Goal: Task Accomplishment & Management: Complete application form

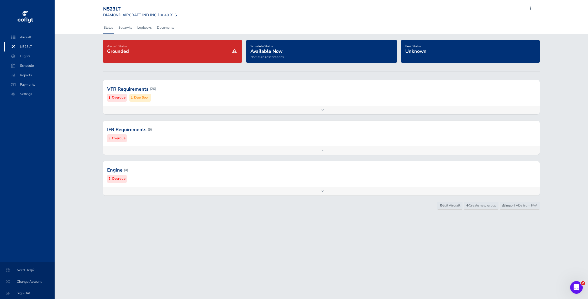
click at [531, 8] on span at bounding box center [530, 8] width 6 height 7
click at [499, 23] on span "Add Flight" at bounding box center [494, 24] width 15 height 5
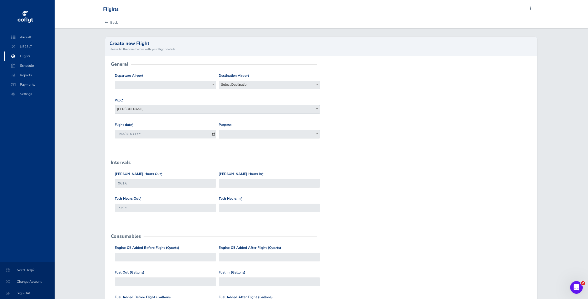
click at [26, 57] on span "Flights" at bounding box center [29, 55] width 40 height 9
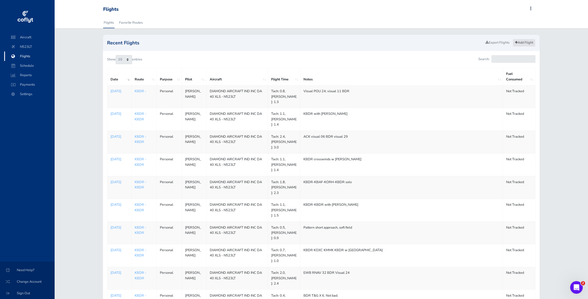
click at [521, 44] on link "Add Flight" at bounding box center [523, 43] width 23 height 8
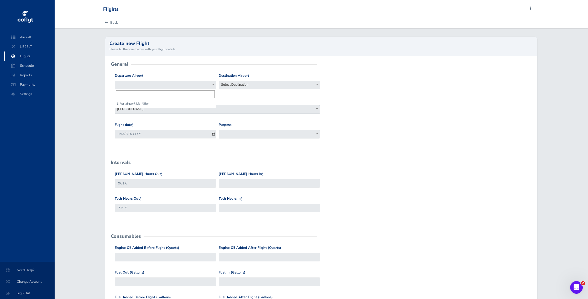
click at [177, 84] on span at bounding box center [165, 85] width 101 height 9
type input "kbdr"
select select "KBDR"
click at [236, 83] on span "Select Destination" at bounding box center [269, 84] width 101 height 7
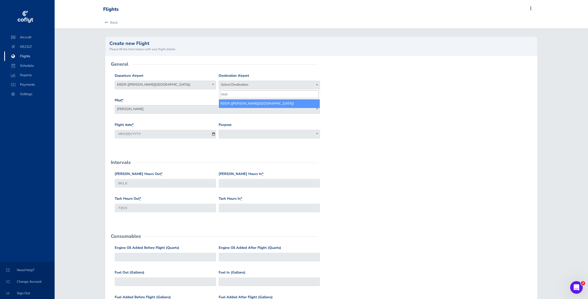
type input "kbdr"
select select "KBDR"
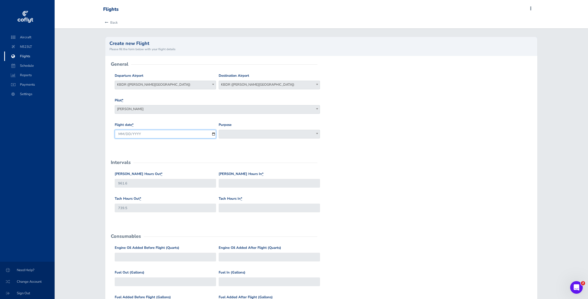
click at [213, 134] on input "[DATE]" at bounding box center [165, 134] width 101 height 9
type input "2025-08-06"
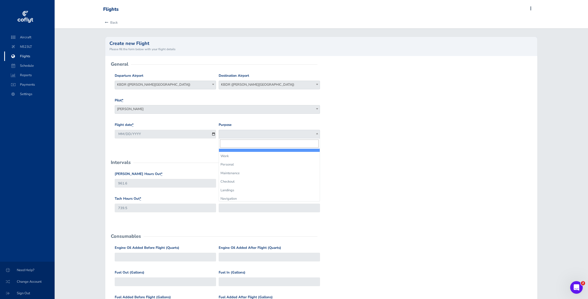
click at [248, 135] on span at bounding box center [269, 134] width 101 height 9
select select "Personal"
click at [235, 184] on input "Hobbs Hours In *" at bounding box center [269, 183] width 101 height 9
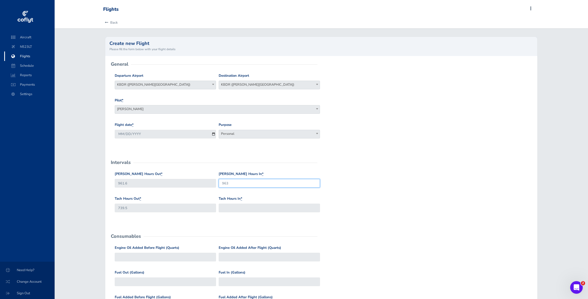
type input "963"
click at [227, 211] on input "Tach Hours In *" at bounding box center [269, 207] width 101 height 9
type input "740.6"
click at [376, 223] on form "General Departure Airport Select Departure KBDR (Igor I Sikorsky Memorial Airpo…" at bounding box center [320, 239] width 423 height 350
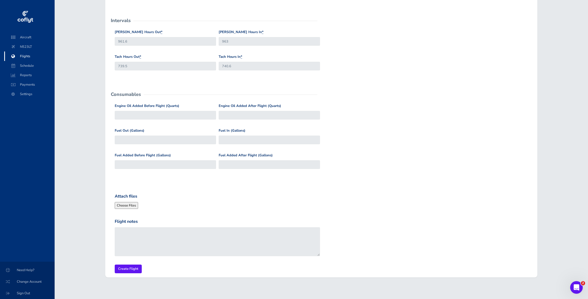
scroll to position [147, 0]
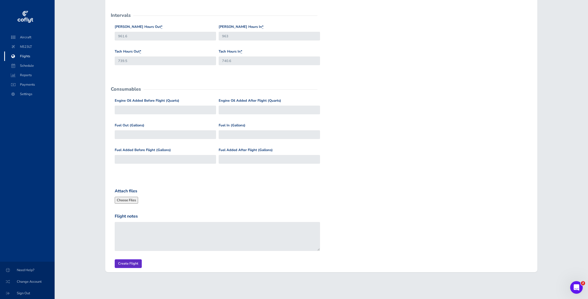
click at [124, 262] on input "Create Flight" at bounding box center [128, 263] width 27 height 9
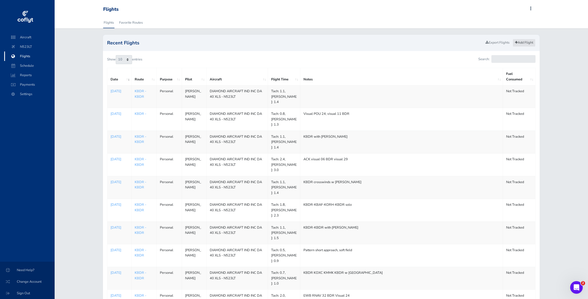
click at [527, 41] on link "Add Flight" at bounding box center [523, 43] width 23 height 8
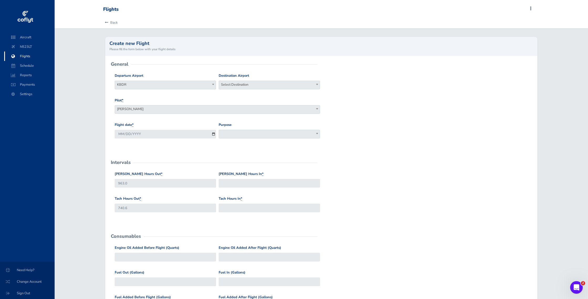
click at [244, 85] on span "Select Destination" at bounding box center [269, 84] width 101 height 7
type input "kbdr"
select select "KBDR"
click at [173, 134] on input "2025-08-16" at bounding box center [165, 134] width 101 height 9
click at [213, 135] on input "2025-08-16" at bounding box center [165, 134] width 101 height 9
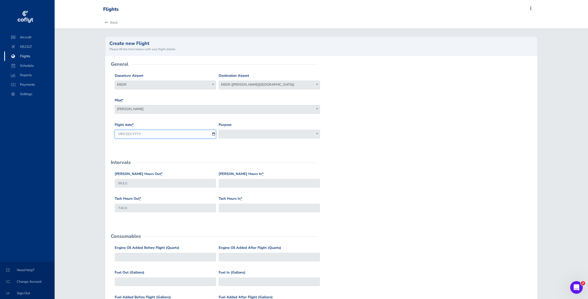
type input "2025-08-08"
click at [233, 133] on span at bounding box center [269, 134] width 101 height 9
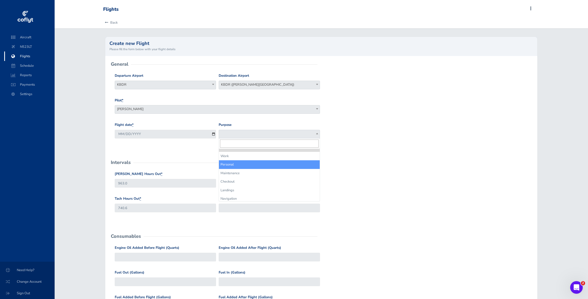
select select "Personal"
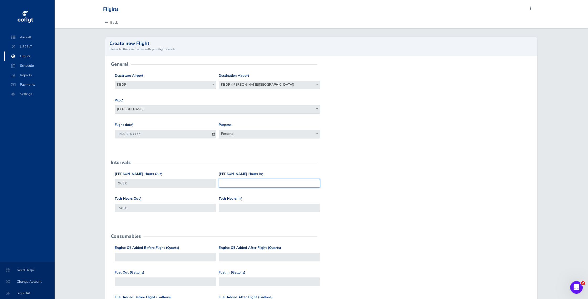
click at [245, 185] on input "Hobbs Hours In *" at bounding box center [269, 183] width 101 height 9
type input "964.5"
click at [238, 208] on input "Tach Hours In *" at bounding box center [269, 207] width 101 height 9
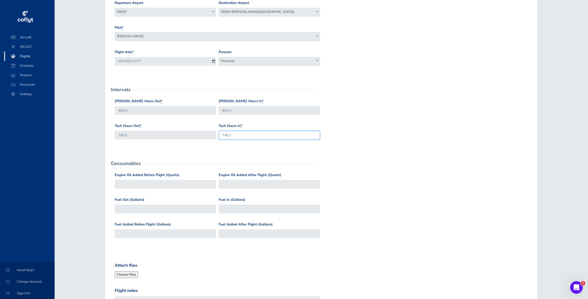
scroll to position [147, 0]
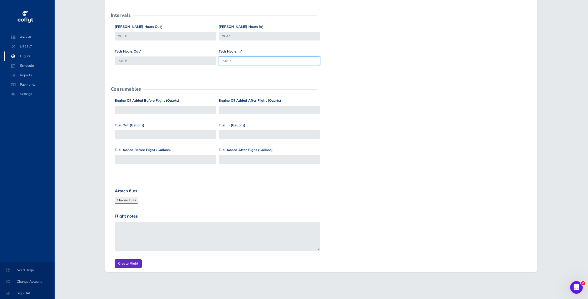
type input "748.7"
click at [129, 263] on input "Create Flight" at bounding box center [128, 263] width 27 height 9
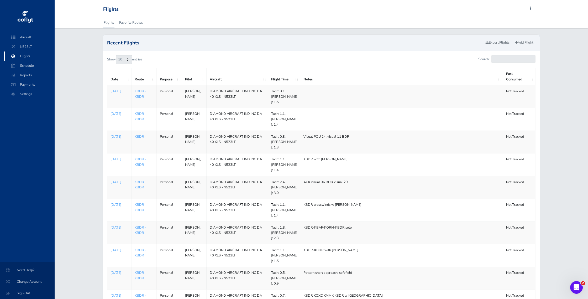
click at [115, 114] on p "[DATE]" at bounding box center [119, 113] width 18 height 5
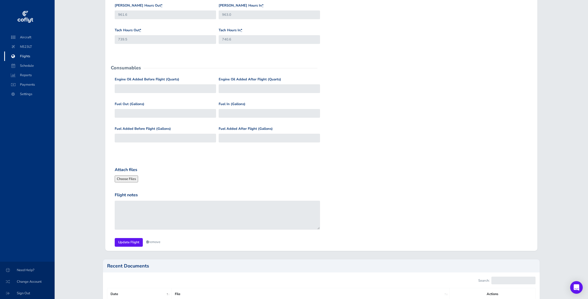
scroll to position [212, 0]
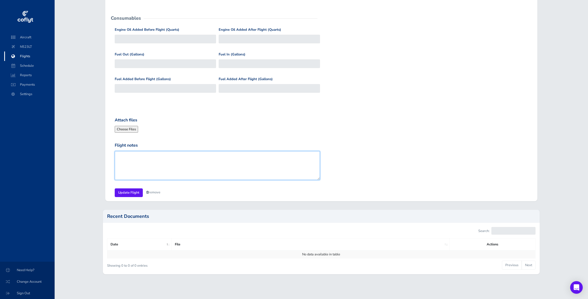
click at [138, 157] on textarea "Flight notes" at bounding box center [217, 165] width 205 height 29
type textarea "BFR"
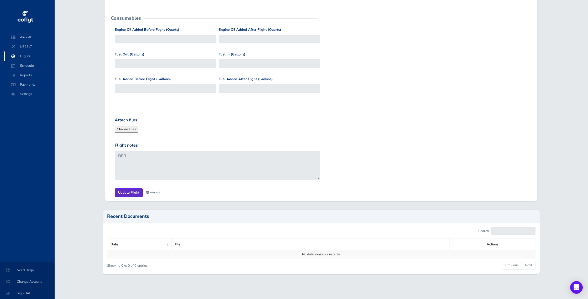
click at [130, 191] on input "Update Flight" at bounding box center [129, 192] width 28 height 9
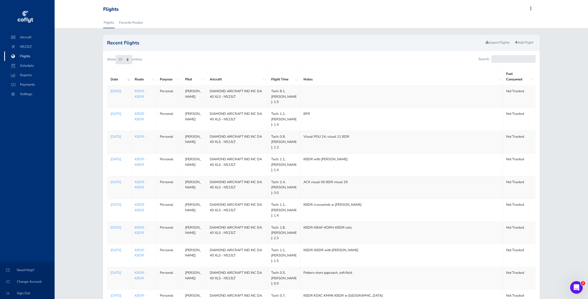
click at [115, 93] on p "Aug 08, 2025" at bounding box center [119, 90] width 18 height 5
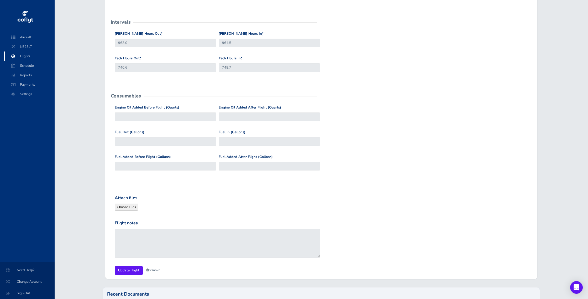
scroll to position [135, 0]
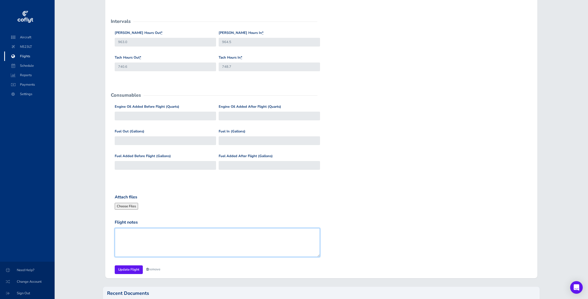
click at [137, 237] on textarea "Flight notes" at bounding box center [217, 242] width 205 height 29
type textarea "BFR"
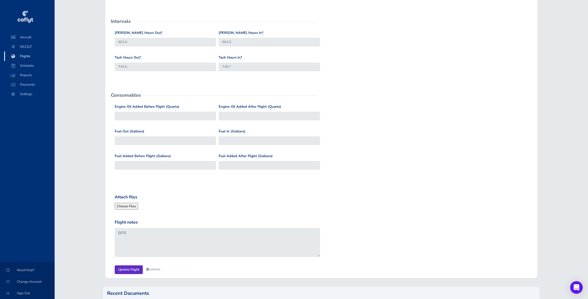
click at [128, 270] on input "Update Flight" at bounding box center [129, 269] width 28 height 9
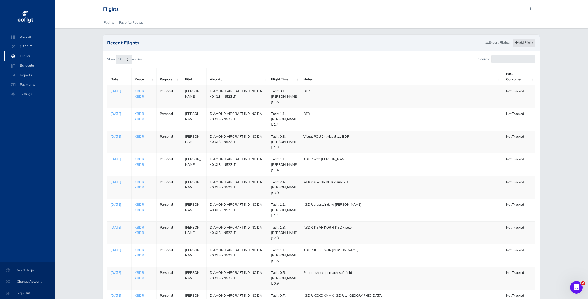
click at [524, 44] on link "Add Flight" at bounding box center [523, 43] width 23 height 8
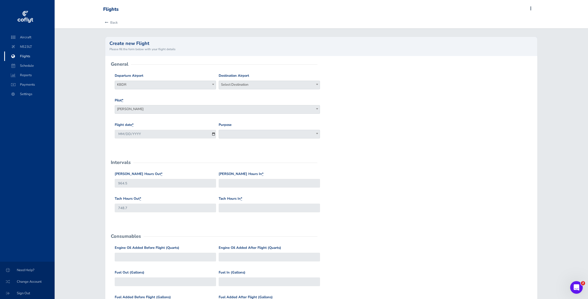
click at [253, 86] on span "Select Destination" at bounding box center [269, 84] width 101 height 7
type input "kbdr"
select select "KBDR"
click at [214, 134] on input "2025-08-16" at bounding box center [165, 134] width 101 height 9
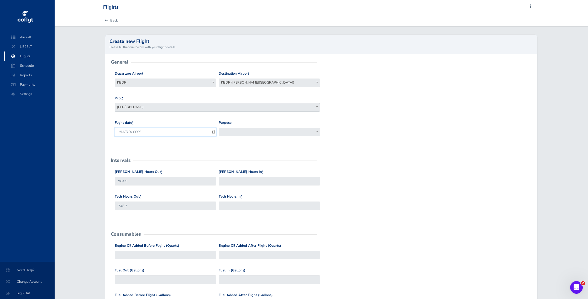
click at [214, 134] on input "2025-08-16" at bounding box center [165, 131] width 101 height 9
click at [213, 131] on input "[DATE]" at bounding box center [165, 131] width 101 height 9
type input "2025-08-12"
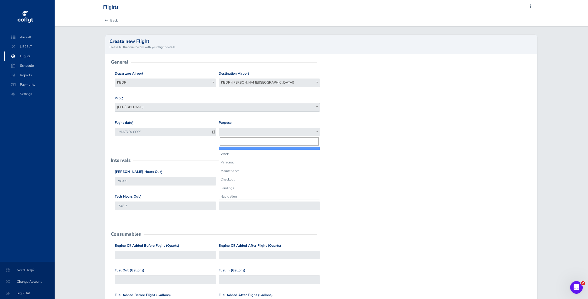
click at [255, 133] on span at bounding box center [269, 131] width 101 height 9
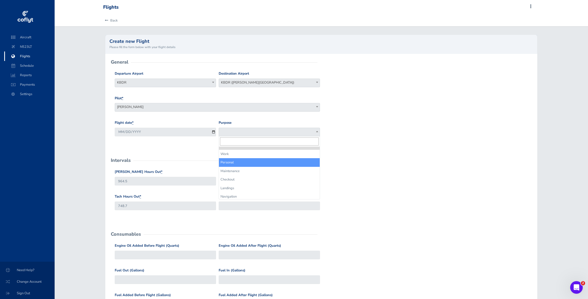
select select "Personal"
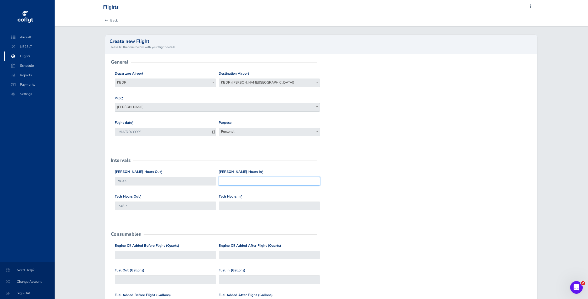
click at [234, 183] on input "[PERSON_NAME] Hours In *" at bounding box center [269, 181] width 101 height 9
type input "-3"
type input "9"
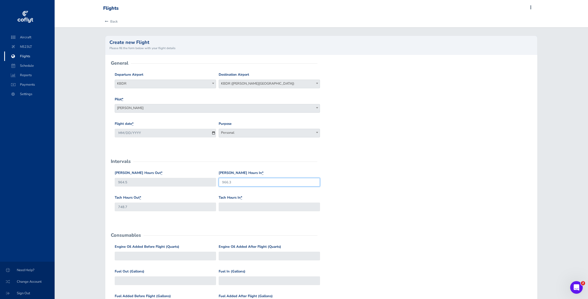
type input "966.3"
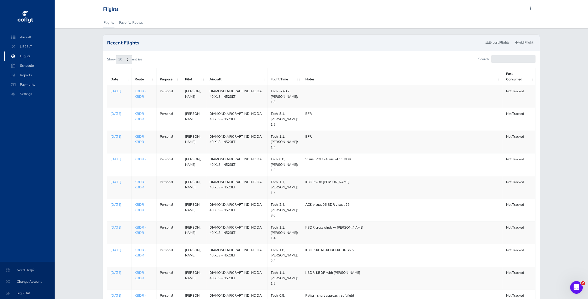
click at [114, 92] on p "[DATE]" at bounding box center [119, 90] width 18 height 5
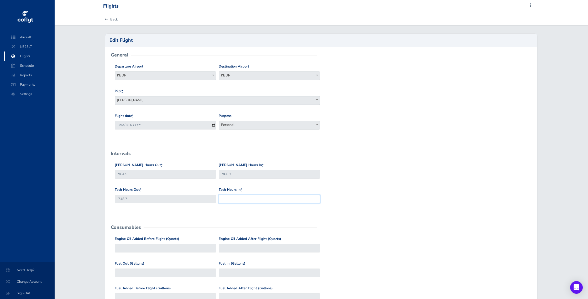
click at [226, 200] on input "Tach Hours In *" at bounding box center [269, 198] width 101 height 9
type input "1"
type input "742.9"
click at [481, 225] on form "General Departure Airport KBDR KBDR Destination Airport KBDR KBDR Pilot * Doug …" at bounding box center [320, 230] width 423 height 350
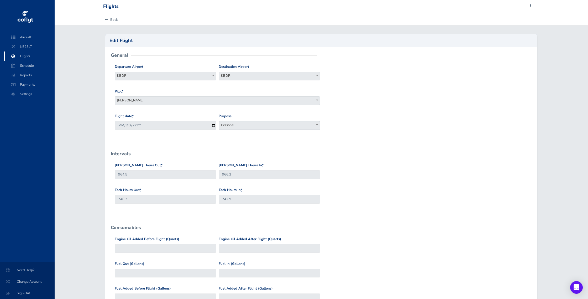
scroll to position [6, 0]
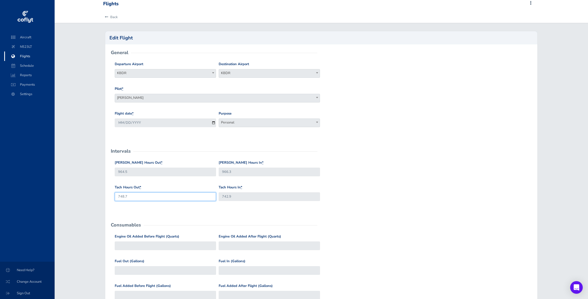
drag, startPoint x: 128, startPoint y: 196, endPoint x: 116, endPoint y: 196, distance: 12.1
click at [116, 196] on input "748.7" at bounding box center [165, 196] width 101 height 9
type input "741.7"
click at [382, 199] on div "Tach Hours Out * 741.7 Tach Hours In * 742.9" at bounding box center [320, 196] width 415 height 25
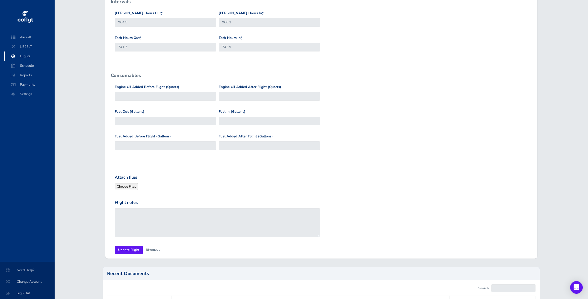
scroll to position [157, 0]
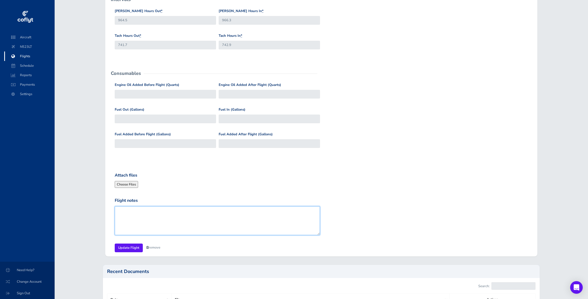
click at [123, 210] on textarea "Flight notes" at bounding box center [217, 220] width 205 height 29
type textarea "BFR"
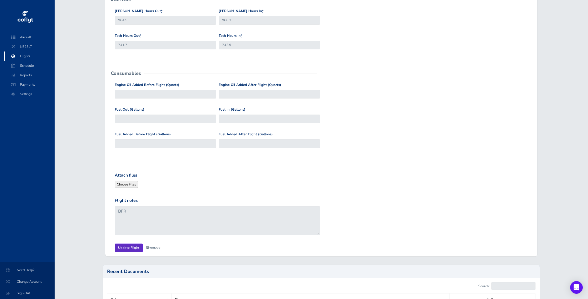
click at [127, 248] on input "Update Flight" at bounding box center [129, 247] width 28 height 9
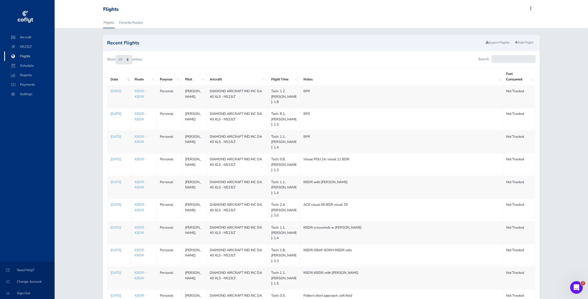
click at [117, 114] on p "Aug 08, 2025" at bounding box center [119, 113] width 18 height 5
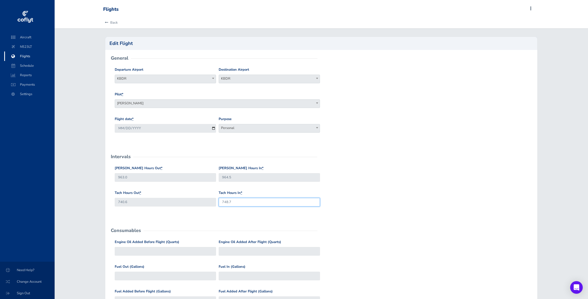
click at [228, 202] on input "748.7" at bounding box center [269, 202] width 101 height 9
type input "741.7"
click at [360, 187] on div "Hobbs Hours Out * 963.0 Hobbs Hours In * 964.5" at bounding box center [320, 177] width 415 height 25
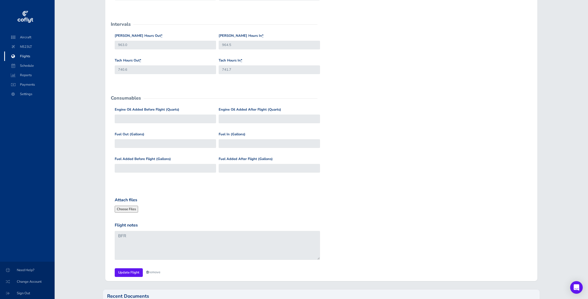
scroll to position [134, 0]
click at [129, 269] on input "Update Flight" at bounding box center [129, 271] width 28 height 9
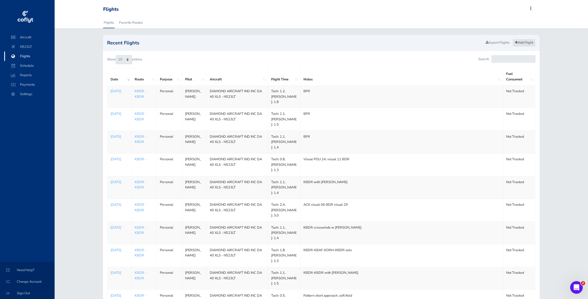
click at [523, 44] on link "Add Flight" at bounding box center [523, 43] width 23 height 8
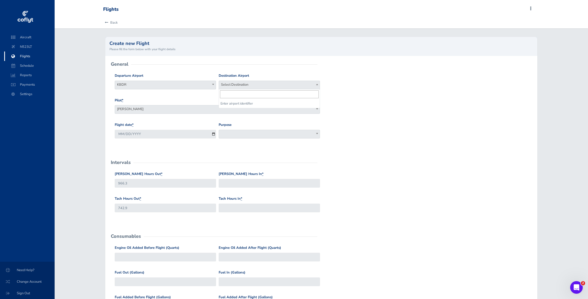
click at [242, 84] on span "Select Destination" at bounding box center [269, 84] width 101 height 7
type input "kbdr"
select select "KBDR"
click at [213, 135] on input "[DATE]" at bounding box center [165, 134] width 101 height 9
type input "[DATE]"
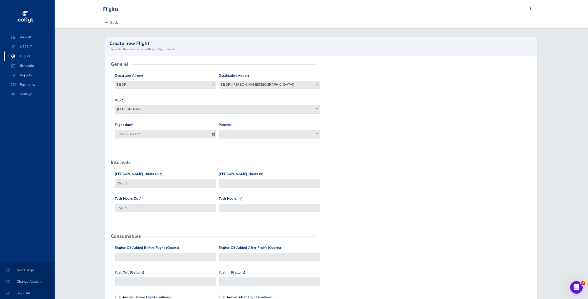
click at [231, 134] on span at bounding box center [269, 134] width 101 height 9
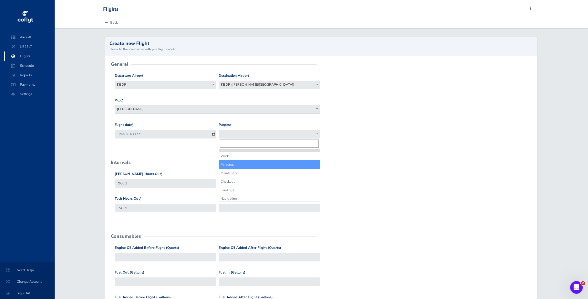
select select "Personal"
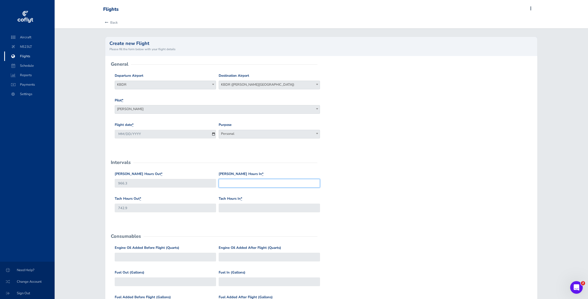
scroll to position [0, 0]
click at [231, 185] on input "[PERSON_NAME] Hours In *" at bounding box center [269, 182] width 101 height 9
type input "968.2"
click at [235, 209] on input "Tach Hours In *" at bounding box center [269, 207] width 101 height 9
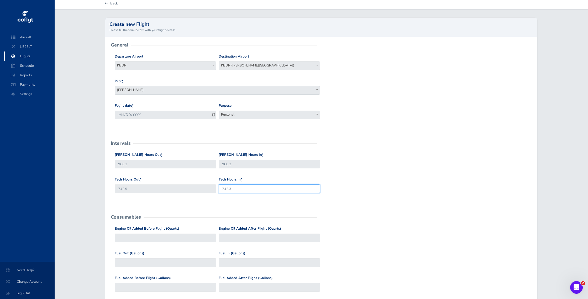
scroll to position [20, 0]
click at [390, 206] on form "General Departure Airport Select Departure KBDR KBDR Destination Airport Select…" at bounding box center [320, 219] width 423 height 350
click at [234, 188] on input "742.3" at bounding box center [269, 187] width 101 height 9
drag, startPoint x: 234, startPoint y: 188, endPoint x: 225, endPoint y: 188, distance: 8.7
click at [225, 188] on input "745.3" at bounding box center [269, 187] width 101 height 9
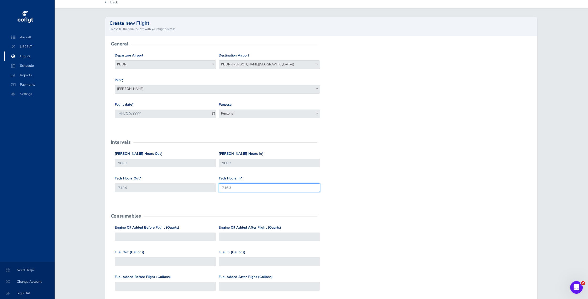
scroll to position [19, 0]
type input "744.3"
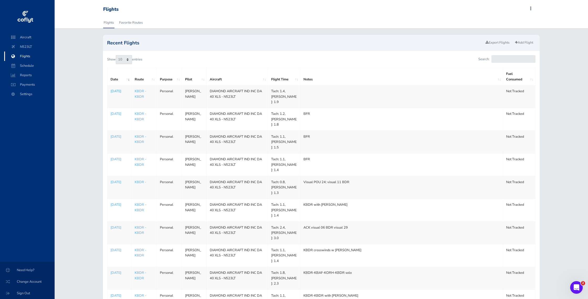
click at [113, 92] on p "[DATE]" at bounding box center [119, 90] width 18 height 5
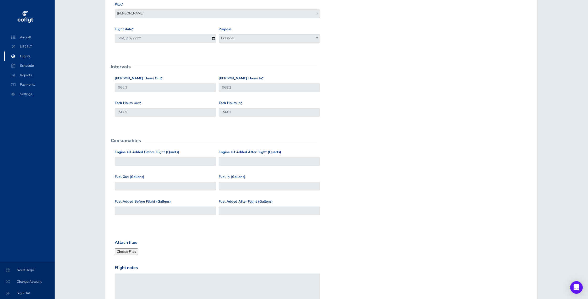
scroll to position [212, 0]
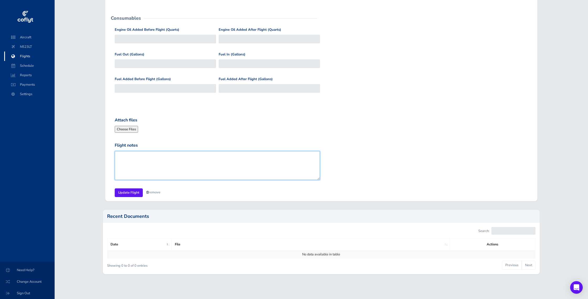
click at [133, 155] on textarea "Flight notes" at bounding box center [217, 165] width 205 height 29
type textarea "Lunch @ KBID"
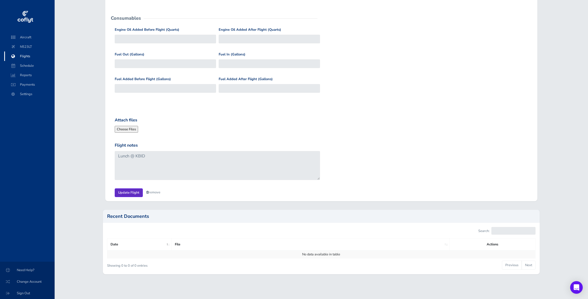
click at [127, 193] on input "Update Flight" at bounding box center [129, 192] width 28 height 9
